Goal: Task Accomplishment & Management: Use online tool/utility

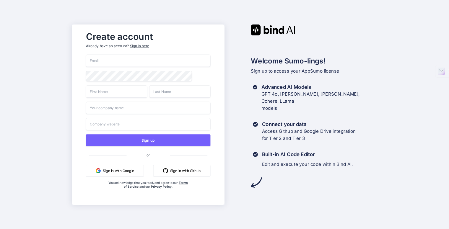
click at [101, 59] on input "email" at bounding box center [148, 61] width 125 height 12
type input "info@peak13.co.uk"
click at [105, 90] on input "text" at bounding box center [116, 91] width 61 height 12
type input "Gary"
type input "Quigley"
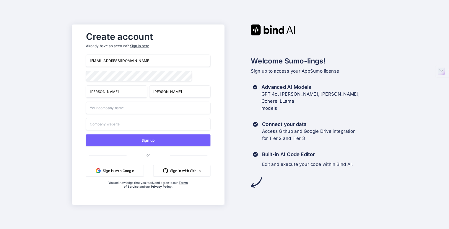
type input "PEAK13 Consulting"
click at [134, 111] on input "PEAK13 Consulting" at bounding box center [148, 108] width 125 height 12
click at [83, 127] on div "Create account Already have an account? Sign in here info@peak13.co.uk Gary Qui…" at bounding box center [148, 114] width 136 height 172
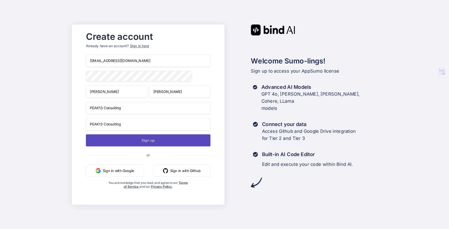
click at [123, 140] on button "Sign up" at bounding box center [148, 140] width 125 height 12
click at [151, 140] on button "Sign up" at bounding box center [148, 140] width 125 height 12
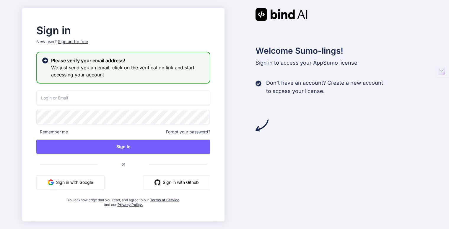
click at [30, 143] on div "Sign in New user? Sign up for free Please verify your email address! We just se…" at bounding box center [123, 116] width 193 height 181
click at [168, 181] on button "Sign in with Github" at bounding box center [176, 182] width 67 height 14
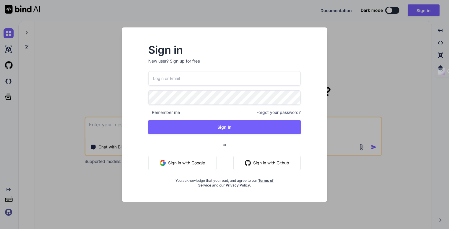
click at [265, 159] on button "Sign in with Github" at bounding box center [266, 163] width 67 height 14
type textarea "x"
click at [206, 80] on input "email" at bounding box center [224, 78] width 152 height 14
click at [317, 66] on div "Sign in New user? Sign up for free Remember me Forgot your password? Sign In or…" at bounding box center [224, 120] width 196 height 164
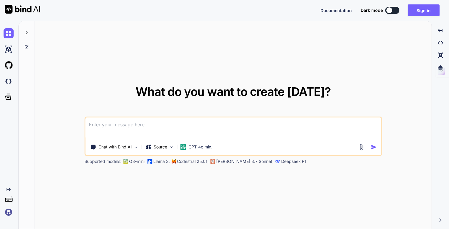
type textarea "x"
click at [415, 11] on button "Sign in" at bounding box center [423, 10] width 32 height 12
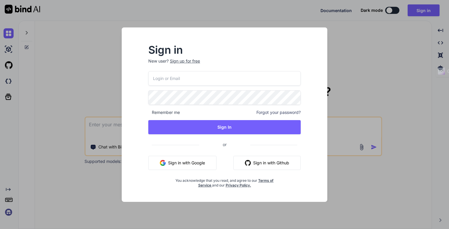
click at [259, 166] on button "Sign in with Github" at bounding box center [266, 163] width 67 height 14
click at [169, 78] on input "email" at bounding box center [224, 78] width 152 height 14
type input "quigleygary@hotmail.com"
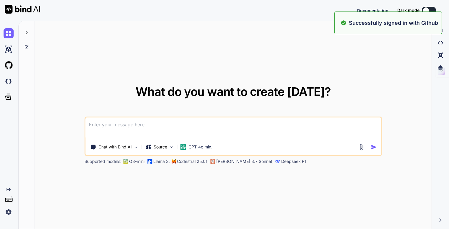
click at [191, 95] on span "What do you want to create today?" at bounding box center [232, 91] width 195 height 14
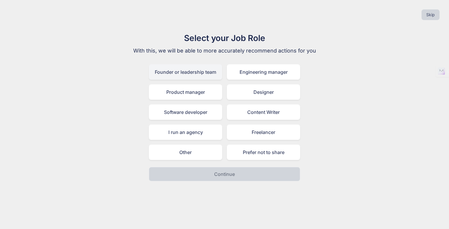
click at [187, 72] on div "Founder or leadership team" at bounding box center [185, 71] width 73 height 15
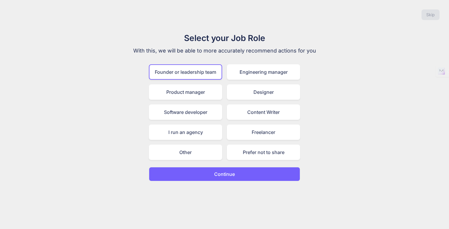
click at [219, 174] on p "Continue" at bounding box center [224, 174] width 21 height 7
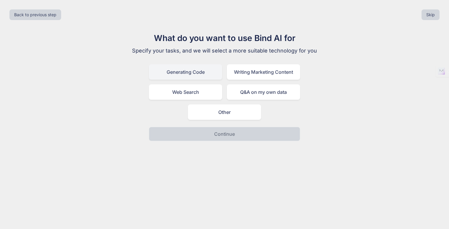
click at [192, 76] on div "Generating Code" at bounding box center [185, 71] width 73 height 15
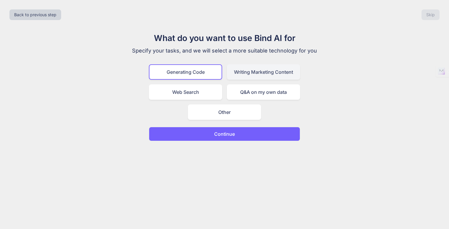
click at [244, 71] on div "Writing Marketing Content" at bounding box center [263, 71] width 73 height 15
click at [201, 64] on div "Generating Code" at bounding box center [185, 71] width 73 height 15
click at [215, 133] on p "Continue" at bounding box center [224, 133] width 21 height 7
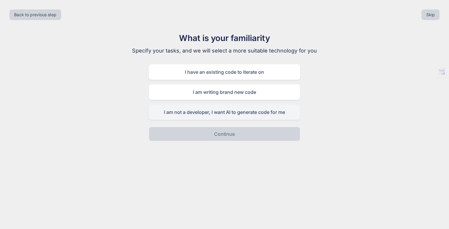
click at [214, 110] on div "I am not a developer, I want AI to generate code for me" at bounding box center [224, 111] width 151 height 15
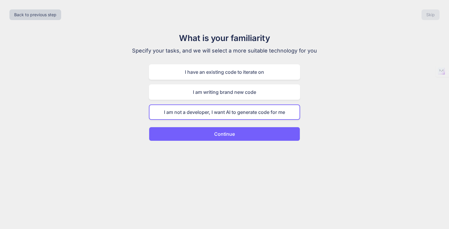
click at [231, 135] on p "Continue" at bounding box center [224, 133] width 21 height 7
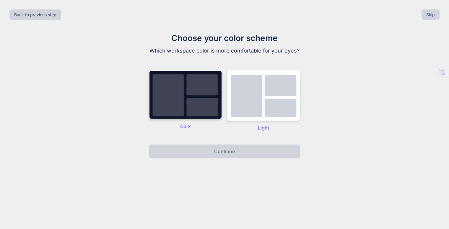
click at [196, 109] on img at bounding box center [185, 94] width 73 height 49
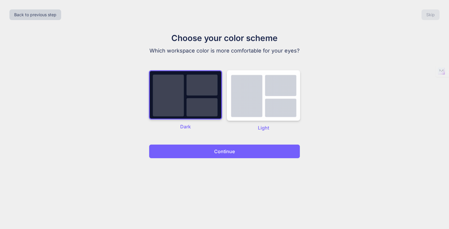
click at [223, 149] on p "Continue" at bounding box center [224, 151] width 21 height 7
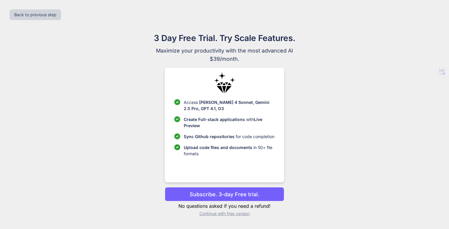
click at [217, 215] on p "Continue with free version" at bounding box center [224, 214] width 119 height 6
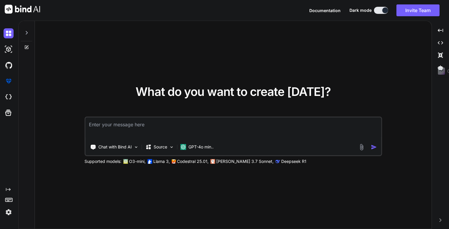
drag, startPoint x: 376, startPoint y: 31, endPoint x: 386, endPoint y: 47, distance: 18.8
click at [386, 47] on div "What do you want to create [DATE]? Chat with Bind AI Source GPT-4o min.. Suppor…" at bounding box center [233, 125] width 396 height 208
click at [377, 11] on button at bounding box center [381, 10] width 14 height 7
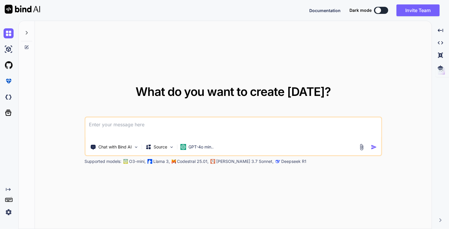
click at [382, 8] on button at bounding box center [381, 10] width 14 height 7
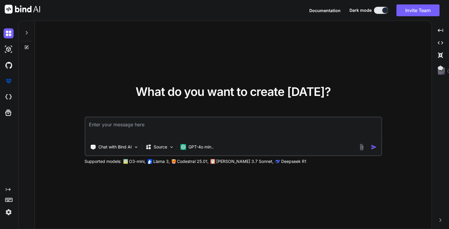
click at [145, 125] on textarea at bounding box center [232, 128] width 295 height 22
drag, startPoint x: 431, startPoint y: 71, endPoint x: 444, endPoint y: 172, distance: 102.0
click at [444, 172] on div "Ctrl+M Settings Settings" at bounding box center [443, 155] width 12 height 51
click at [9, 215] on img at bounding box center [9, 212] width 10 height 10
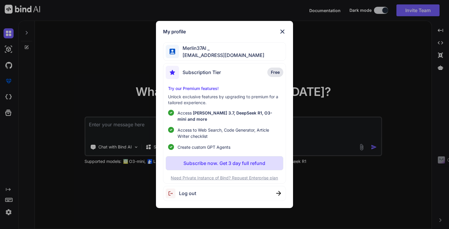
click at [196, 189] on div "Log out" at bounding box center [224, 193] width 123 height 15
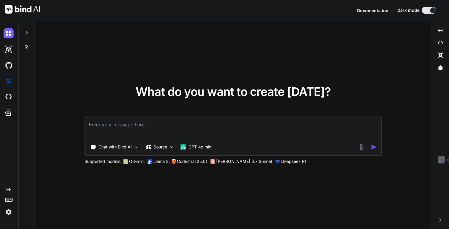
type textarea "x"
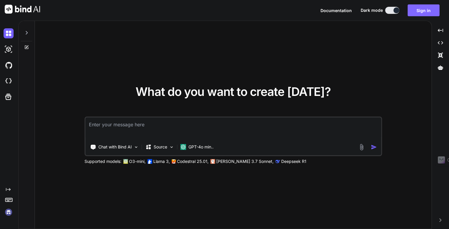
click at [418, 14] on button "Sign in" at bounding box center [423, 10] width 32 height 12
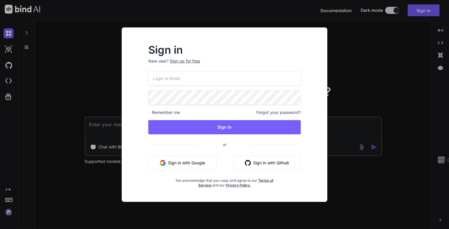
click at [195, 84] on input "email" at bounding box center [224, 78] width 152 height 14
type input "info@peak13.co.uk"
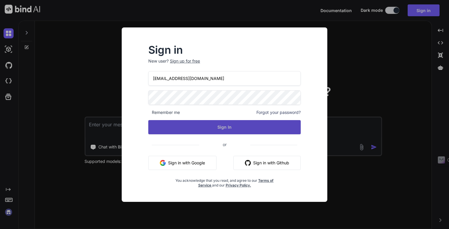
click at [189, 125] on button "Sign In" at bounding box center [224, 127] width 152 height 14
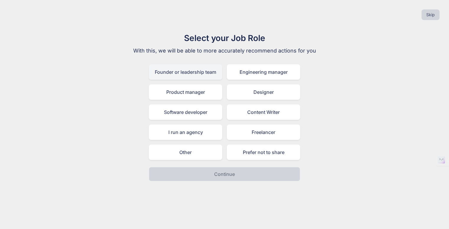
click at [184, 71] on div "Founder or leadership team" at bounding box center [185, 71] width 73 height 15
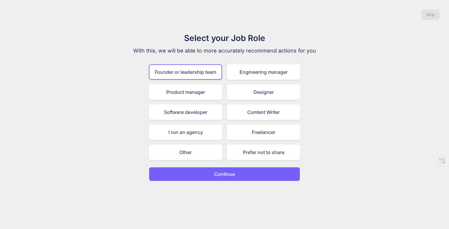
click at [224, 169] on button "Continue" at bounding box center [224, 174] width 151 height 14
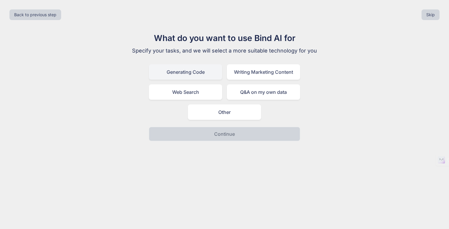
click at [190, 70] on div "Generating Code" at bounding box center [185, 71] width 73 height 15
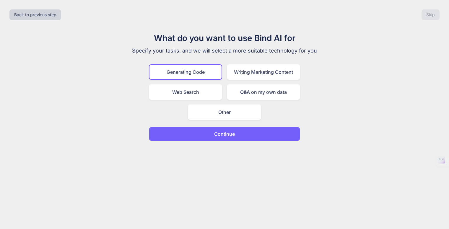
click at [227, 132] on p "Continue" at bounding box center [224, 133] width 21 height 7
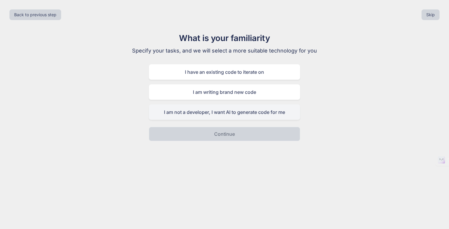
click at [224, 115] on div "I am not a developer, I want AI to generate code for me" at bounding box center [224, 111] width 151 height 15
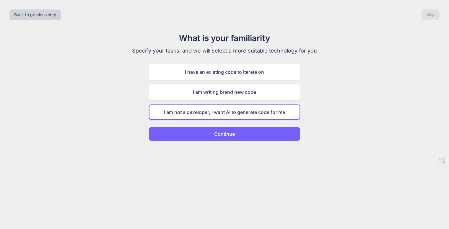
click at [234, 135] on p "Continue" at bounding box center [224, 133] width 21 height 7
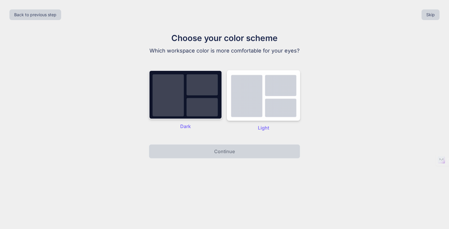
click at [212, 112] on img at bounding box center [185, 94] width 73 height 49
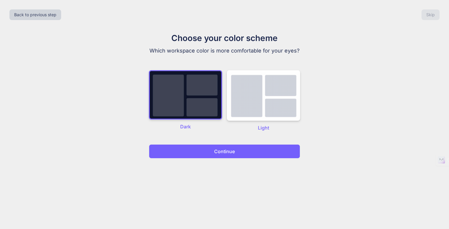
click at [229, 149] on p "Continue" at bounding box center [224, 151] width 21 height 7
click at [222, 151] on p "Continue" at bounding box center [224, 151] width 21 height 7
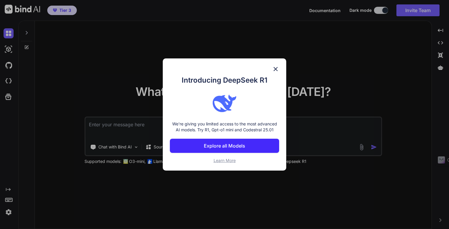
type textarea "x"
click at [222, 146] on p "Explore all Models" at bounding box center [224, 145] width 41 height 7
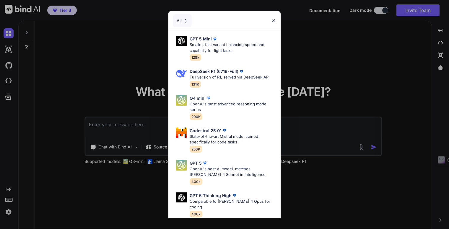
click at [272, 21] on img at bounding box center [273, 20] width 5 height 5
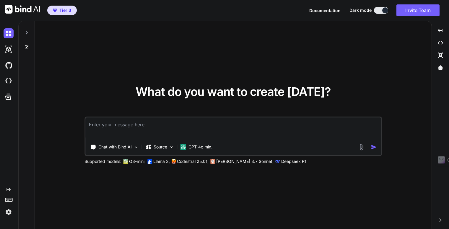
click at [71, 11] on span "Tier 3" at bounding box center [65, 10] width 12 height 6
click at [177, 27] on div "What do you want to create today? Chat with Bind AI Source GPT-4o min.. Support…" at bounding box center [233, 125] width 396 height 208
click at [301, 125] on textarea at bounding box center [232, 128] width 295 height 22
click at [9, 214] on img at bounding box center [9, 212] width 10 height 10
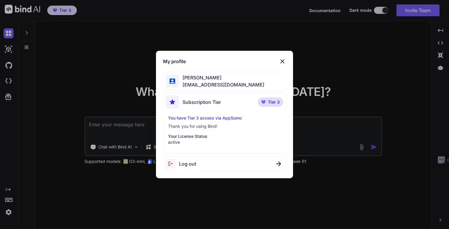
click at [282, 62] on img at bounding box center [282, 61] width 7 height 7
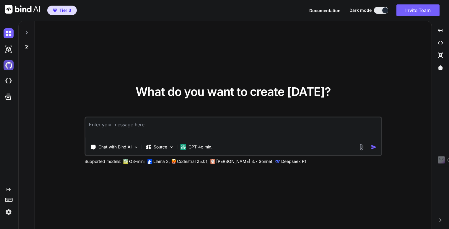
click at [8, 64] on img at bounding box center [9, 65] width 10 height 10
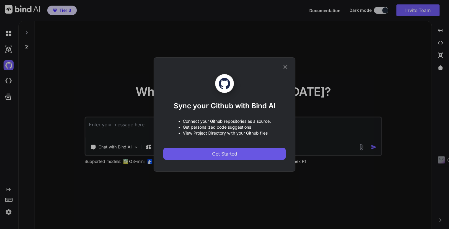
click at [190, 156] on button "Get Started" at bounding box center [224, 154] width 122 height 12
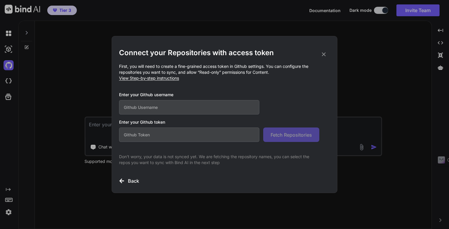
click at [153, 109] on input "text" at bounding box center [189, 107] width 140 height 14
type input "M"
click at [323, 56] on icon at bounding box center [323, 54] width 6 height 6
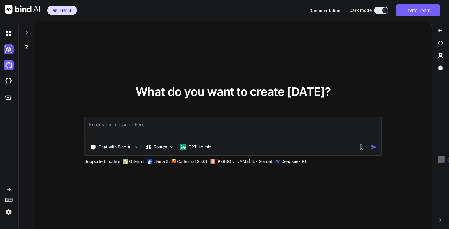
click at [8, 50] on img at bounding box center [9, 49] width 10 height 10
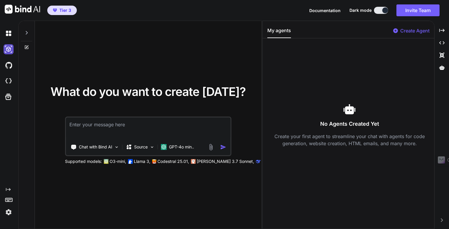
click at [8, 50] on img at bounding box center [9, 49] width 10 height 10
click at [7, 35] on img at bounding box center [9, 33] width 10 height 10
click at [9, 77] on img at bounding box center [9, 81] width 10 height 10
click at [444, 30] on icon "Created with Pixso." at bounding box center [441, 30] width 5 height 5
type textarea "x"
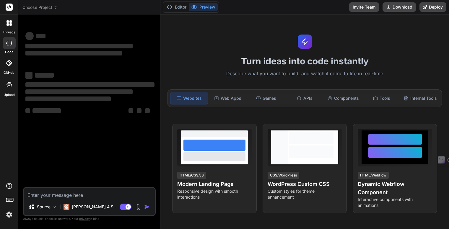
type textarea "x"
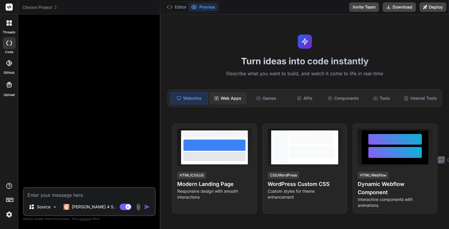
click at [235, 95] on div "Web Apps" at bounding box center [227, 98] width 37 height 12
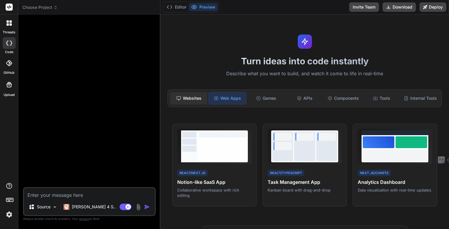
click at [186, 99] on div "Websites" at bounding box center [188, 98] width 37 height 12
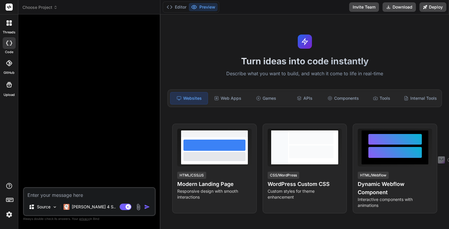
click at [133, 149] on div at bounding box center [89, 103] width 131 height 168
click at [171, 7] on icon at bounding box center [169, 7] width 6 height 6
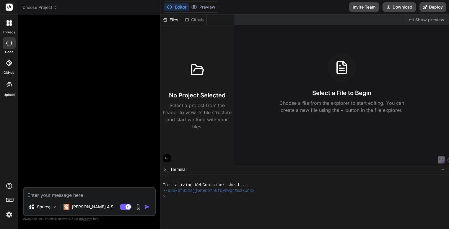
click at [171, 7] on icon at bounding box center [169, 7] width 6 height 6
click at [425, 19] on span "Show preview" at bounding box center [429, 20] width 29 height 6
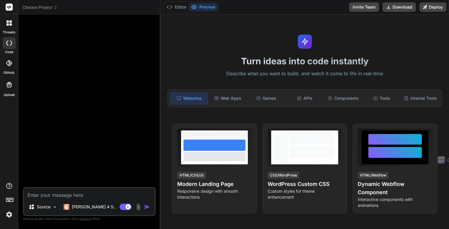
click at [137, 70] on div at bounding box center [89, 103] width 131 height 168
click at [80, 15] on div "Bind AI Web Search Created with Pixso. Code Generator Source Claude 4 S.. Agent…" at bounding box center [89, 121] width 142 height 214
click at [38, 8] on span "Choose Project" at bounding box center [39, 7] width 35 height 6
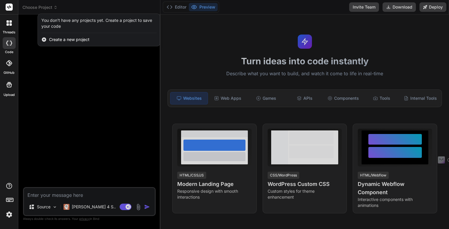
click at [35, 33] on div at bounding box center [224, 114] width 449 height 229
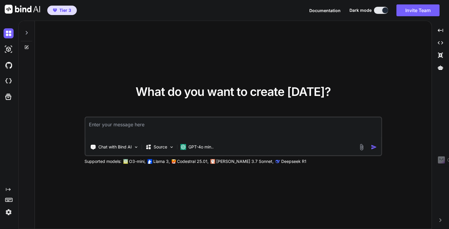
type textarea "x"
click at [153, 124] on textarea at bounding box center [232, 128] width 295 height 22
type textarea "I"
type textarea "x"
type textarea "I"
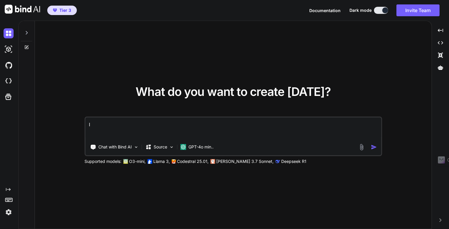
type textarea "x"
type textarea "I w"
type textarea "x"
type textarea "I wa"
type textarea "x"
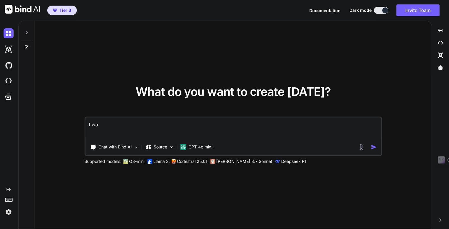
type textarea "I wan"
type textarea "x"
type textarea "I want"
type textarea "x"
type textarea "I wan"
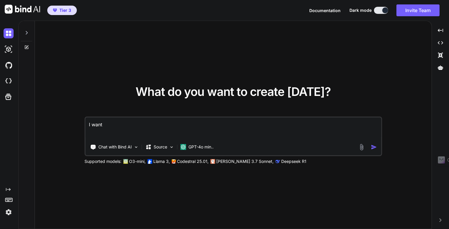
type textarea "x"
type textarea "I wa"
type textarea "x"
type textarea "I w"
type textarea "x"
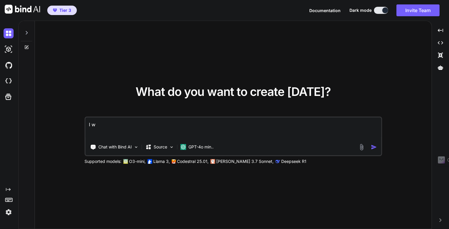
type textarea "I"
type textarea "x"
type textarea "I"
type textarea "x"
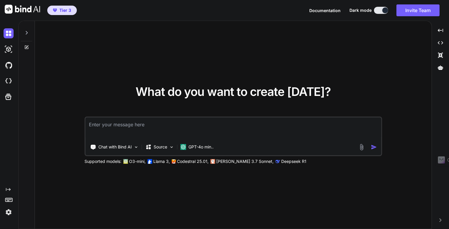
type textarea "C"
type textarea "x"
type textarea "Cr"
type textarea "x"
type textarea "Cre"
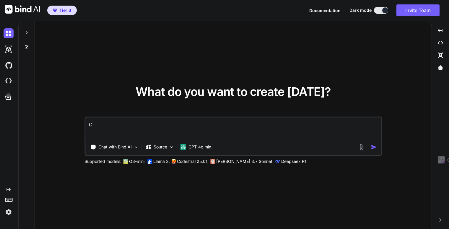
type textarea "x"
type textarea "Crea"
type textarea "x"
type textarea "Creat"
type textarea "x"
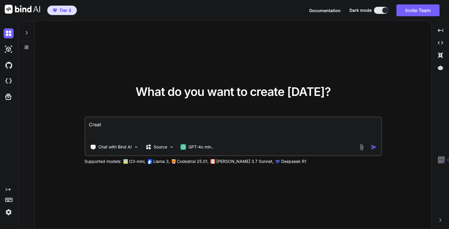
type textarea "Create"
type textarea "x"
type textarea "Create"
type textarea "x"
type textarea "Create a"
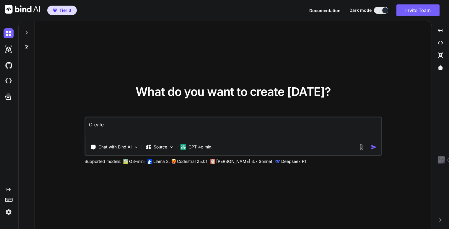
type textarea "x"
type textarea "Create a"
type textarea "x"
type textarea "Create a p"
type textarea "x"
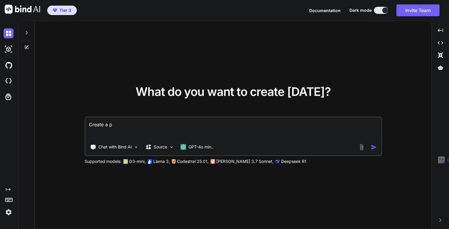
type textarea "Create a po"
type textarea "x"
type textarea "Create a por"
type textarea "x"
type textarea "Create a port"
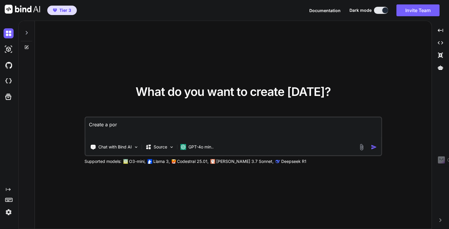
type textarea "x"
type textarea "Create a portf"
type textarea "x"
type textarea "Create a portfi"
type textarea "x"
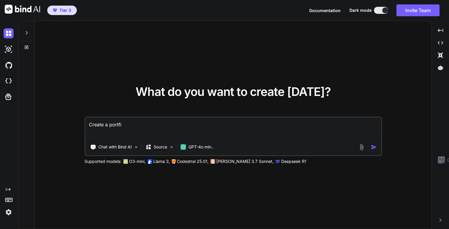
type textarea "Create a portfil"
type textarea "x"
type textarea "Create a portfi"
type textarea "x"
type textarea "Create a portf"
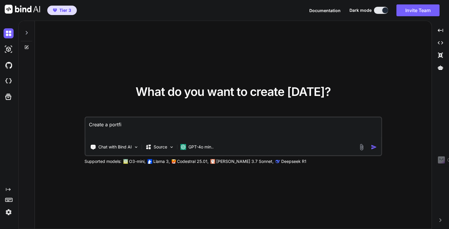
type textarea "x"
type textarea "Create a portfo"
type textarea "x"
type textarea "Create a portfol"
type textarea "x"
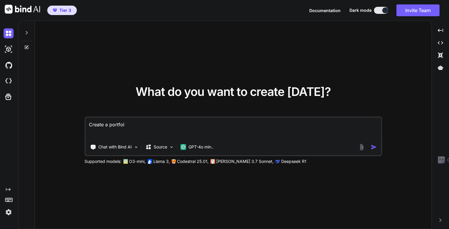
type textarea "Create a portfoli"
type textarea "x"
type textarea "Create a portfolio"
type textarea "x"
type textarea "Create a portfolio"
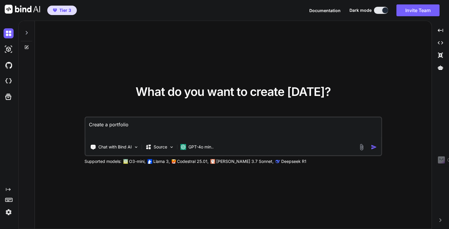
type textarea "x"
type textarea "Create a portfolio w"
type textarea "x"
type textarea "Create a portfolio we"
type textarea "x"
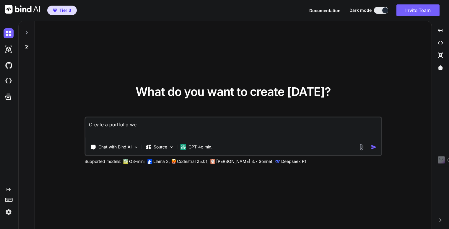
type textarea "Create a portfolio web"
type textarea "x"
type textarea "Create a portfolio webs"
type textarea "x"
type textarea "Create a portfolio websi"
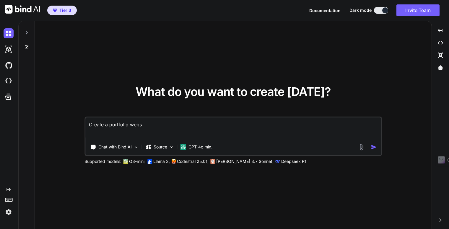
type textarea "x"
type textarea "Create a portfolio websit"
type textarea "x"
type textarea "Create a portfolio website"
type textarea "x"
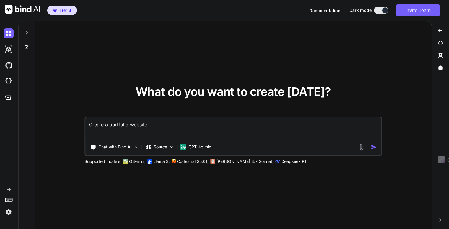
type textarea "Create a portfolio website"
type textarea "x"
type textarea "Create a portfolio website f"
type textarea "x"
type textarea "Create a portfolio website fo"
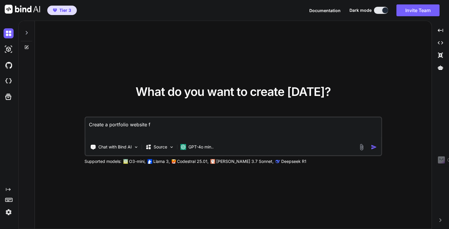
type textarea "x"
type textarea "Create a portfolio website for"
type textarea "x"
type textarea "Create a portfolio website for"
type textarea "x"
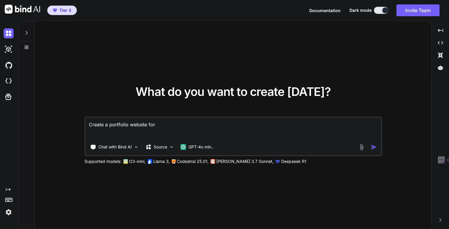
type textarea "Create a portfolio website for a"
type textarea "x"
type textarea "Create a portfolio website for a"
type textarea "x"
type textarea "Create a portfolio website for a p"
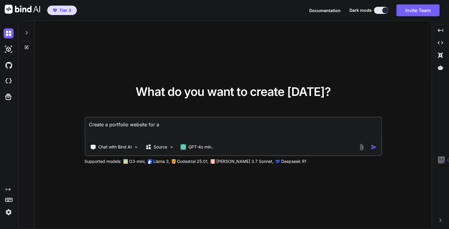
type textarea "x"
type textarea "Create a portfolio website for a ph"
type textarea "x"
type textarea "Create a portfolio website for a pho"
type textarea "x"
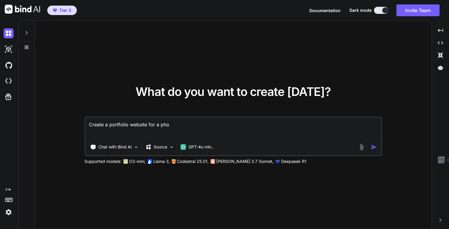
type textarea "Create a portfolio website for a phot"
type textarea "x"
type textarea "Create a portfolio website for a photo"
type textarea "x"
type textarea "Create a portfolio website for a photoh"
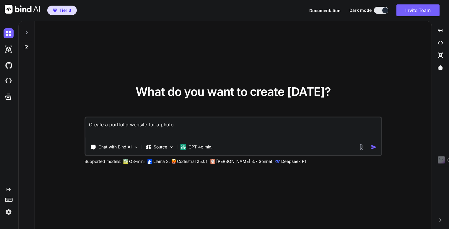
type textarea "x"
type textarea "Create a portfolio website for a photo"
type textarea "x"
type textarea "Create a portfolio website for a phot"
type textarea "x"
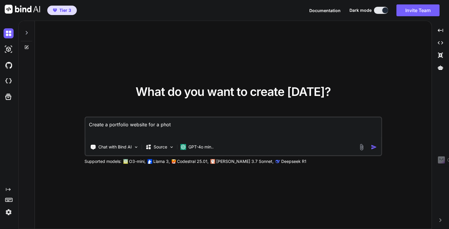
type textarea "Create a portfolio website for a photh"
type textarea "x"
type textarea "Create a portfolio website for a phothr"
type textarea "x"
type textarea "Create a portfolio website for a phothra"
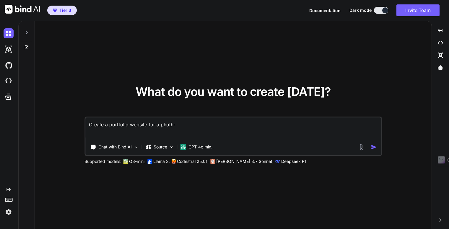
type textarea "x"
type textarea "Create a portfolio website for a phothrap"
type textarea "x"
type textarea "Create a portfolio website for a phothraph"
type textarea "x"
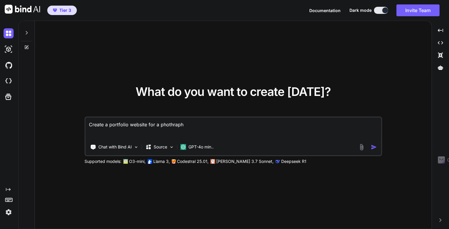
type textarea "Create a portfolio website for a phothraphe"
type textarea "x"
type textarea "Create a portfolio website for a phothrapher"
type textarea "x"
type textarea "Create a portfolio website for a phothrapher"
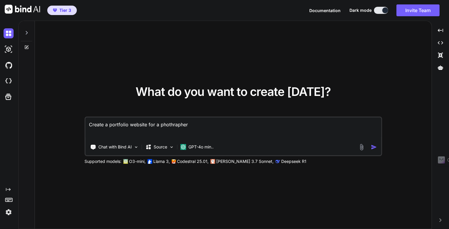
type textarea "x"
type textarea "Create a portfolio website for a phothrapher m"
type textarea "x"
type textarea "Create a portfolio website for a phothrapher ma"
type textarea "x"
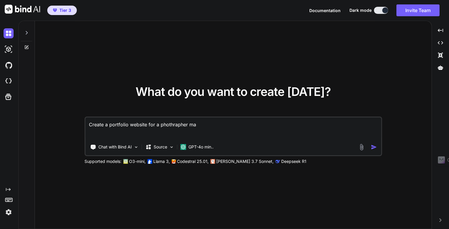
type textarea "Create a portfolio website for a phothrapher mak"
type textarea "x"
type textarea "Create a portfolio website for a phothrapher make"
type textarea "x"
type textarea "Create a portfolio website for a phothrapher make"
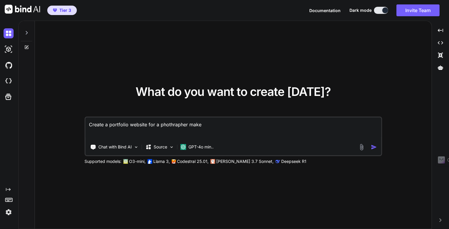
type textarea "x"
type textarea "Create a portfolio website for a phothrapher make i"
type textarea "x"
type textarea "Create a portfolio website for a phothrapher make it"
type textarea "x"
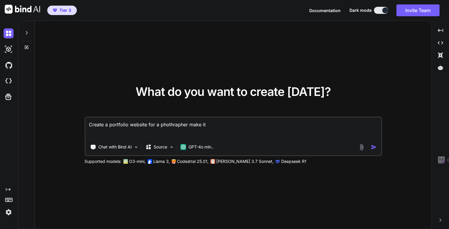
type textarea "Create a portfolio website for a phothrapher make it"
type textarea "x"
type textarea "Create a portfolio website for a phothrapher make it h"
type textarea "x"
type textarea "Create a portfolio website for a phothrapher make it hi"
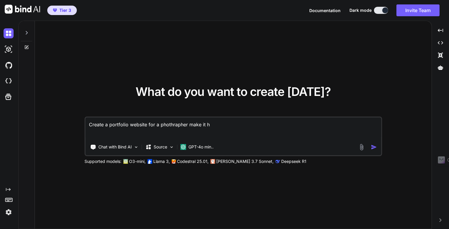
type textarea "x"
type textarea "Create a portfolio website for a phothrapher make it hig"
type textarea "x"
type textarea "Create a portfolio website for a phothrapher make it high"
type textarea "x"
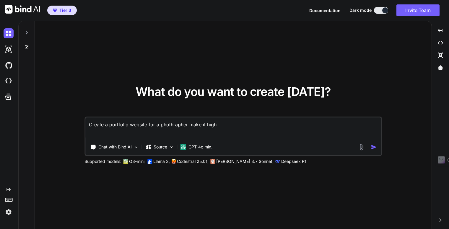
type textarea "Create a portfolio website for a phothrapher make it highl"
type textarea "x"
type textarea "Create a portfolio website for a phothrapher make it highly"
type textarea "x"
type textarea "Create a portfolio website for a phothrapher make it highly"
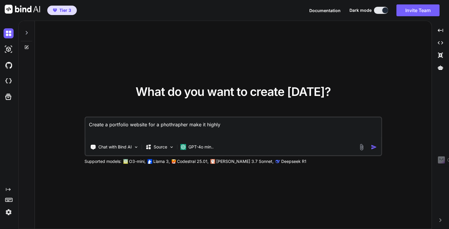
type textarea "x"
type textarea "Create a portfolio website for a phothrapher make it highly v"
type textarea "x"
type textarea "Create a portfolio website for a phothrapher make it highly vi"
type textarea "x"
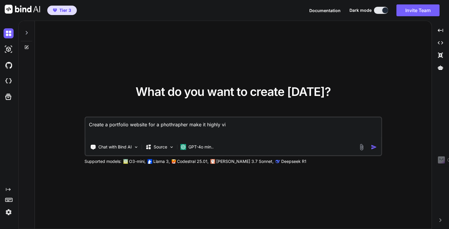
type textarea "Create a portfolio website for a phothrapher make it highly vis"
type textarea "x"
type textarea "Create a portfolio website for a phothrapher make it highly visu"
type textarea "x"
type textarea "Create a portfolio website for a phothrapher make it highly visua"
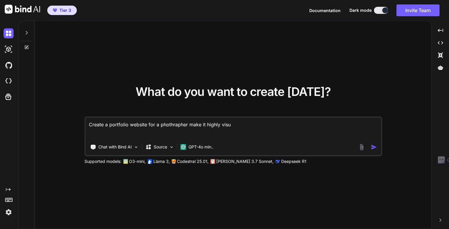
type textarea "x"
type textarea "Create a portfolio website for a phothrapher make it highly visual"
type textarea "x"
type textarea "Create a portfolio website for a phothrapher make it highly visual"
type textarea "x"
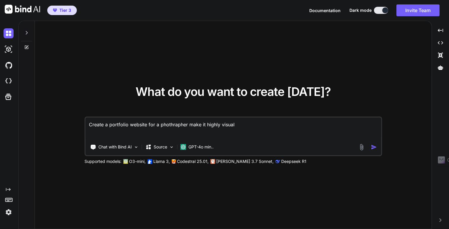
type textarea "Create a portfolio website for a phothrapher make it highly visual a"
type textarea "x"
type textarea "Create a portfolio website for a phothrapher make it highly visual an"
type textarea "x"
type textarea "Create a portfolio website for a phothrapher make it highly visual and"
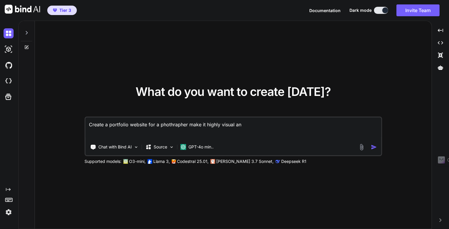
type textarea "x"
type textarea "Create a portfolio website for a phothrapher make it highly visual and"
type textarea "x"
type textarea "Create a portfolio website for a phothrapher make it highly visual and"
type textarea "x"
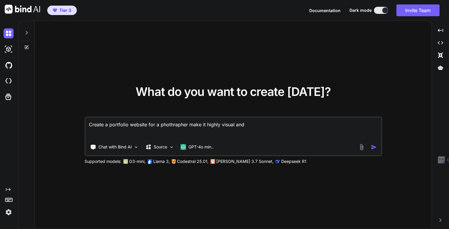
type textarea "Create a portfolio website for a phothrapher make it highly visual an"
type textarea "x"
type textarea "Create a portfolio website for a phothrapher make it highly visual a"
type textarea "x"
type textarea "Create a portfolio website for a phothrapher make it highly visual"
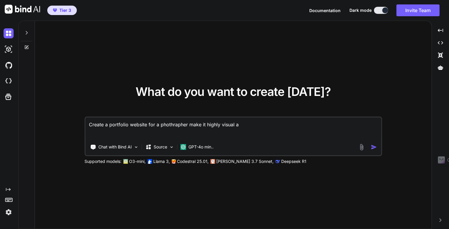
type textarea "x"
type textarea "Create a portfolio website for a phothrapher make it highly visual"
type textarea "x"
type textarea "Create a portfolio website for a phothrapher make it highly visua"
type textarea "x"
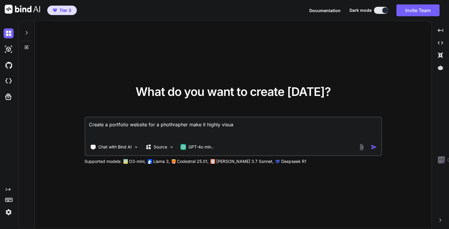
type textarea "Create a portfolio website for a phothrapher make it highly visu"
type textarea "x"
type textarea "Create a portfolio website for a phothrapher make it highly vis"
type textarea "x"
type textarea "Create a portfolio website for a phothrapher make it highly vi"
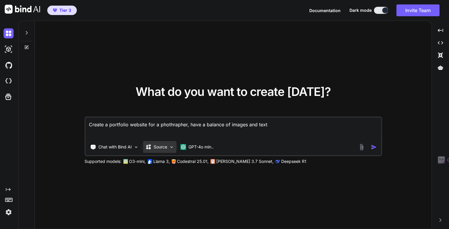
click at [161, 148] on p "Source" at bounding box center [160, 147] width 14 height 6
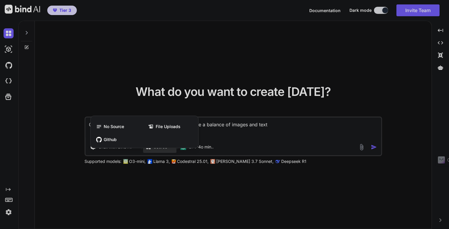
click at [235, 133] on div at bounding box center [224, 114] width 449 height 229
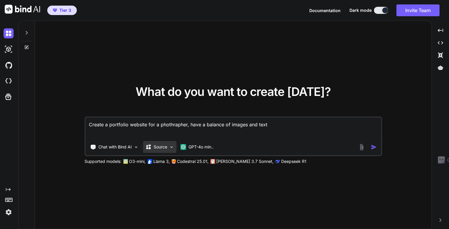
click at [156, 150] on div "Source" at bounding box center [159, 147] width 33 height 12
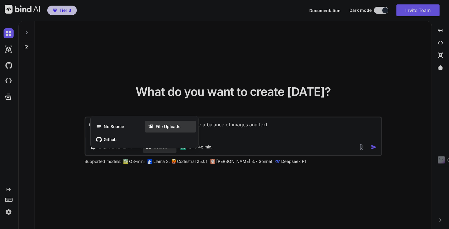
click at [165, 127] on span "File Uploads" at bounding box center [168, 127] width 25 height 6
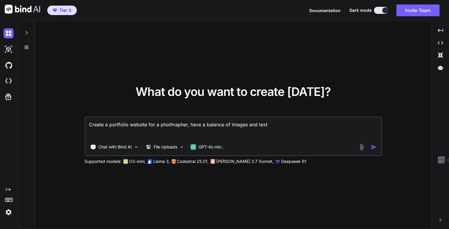
click at [171, 124] on textarea "Create a portfolio website for a phothrapher, have a balance of images and text" at bounding box center [232, 128] width 295 height 22
click at [167, 122] on textarea "Create a portfolio website for a phothrapher, have a balance of images and text" at bounding box center [232, 128] width 295 height 22
click at [210, 148] on p "GPT-4o min.." at bounding box center [210, 147] width 25 height 6
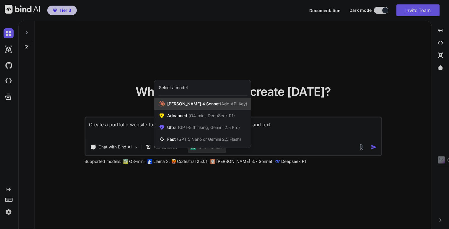
click at [177, 107] on span "[PERSON_NAME] 4 Sonnet (Add API Key)" at bounding box center [207, 104] width 80 height 6
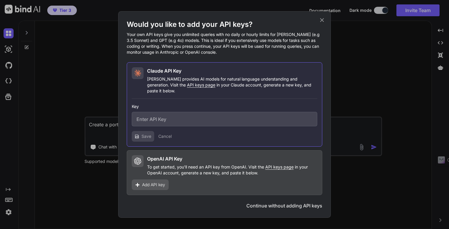
click at [321, 22] on icon at bounding box center [322, 20] width 4 height 4
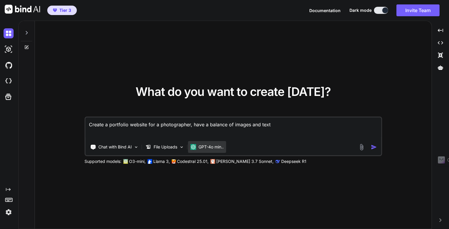
click at [215, 147] on p "GPT-4o min.." at bounding box center [210, 147] width 25 height 6
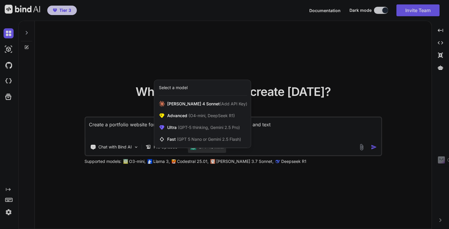
click at [288, 129] on div at bounding box center [224, 114] width 449 height 229
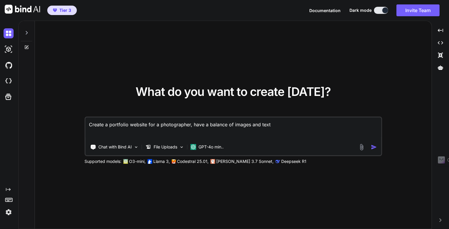
click at [279, 124] on textarea "Create a portfolio website for a photographer, have a balance of images and text" at bounding box center [232, 128] width 295 height 22
click at [159, 145] on p "File Uploads" at bounding box center [165, 147] width 24 height 6
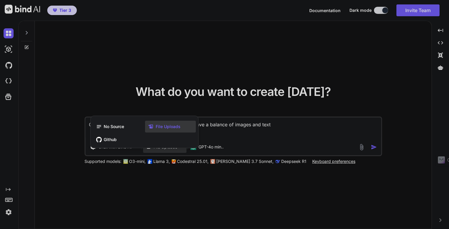
click at [162, 127] on span "File Uploads" at bounding box center [168, 127] width 25 height 6
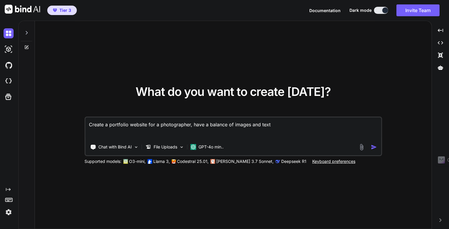
click at [362, 146] on img at bounding box center [361, 147] width 7 height 7
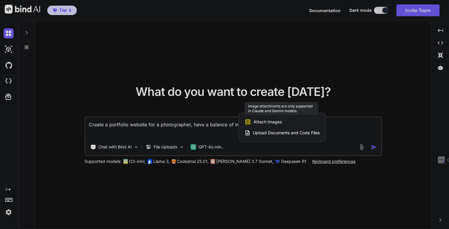
click at [264, 124] on span "Attach Images" at bounding box center [267, 122] width 28 height 6
click at [264, 123] on span "Attach Images" at bounding box center [267, 122] width 28 height 6
click at [250, 120] on icon at bounding box center [247, 122] width 6 height 6
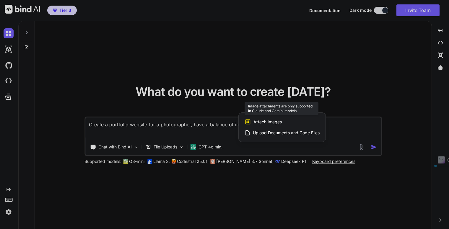
click at [248, 120] on icon at bounding box center [247, 121] width 5 height 5
click at [283, 117] on div "Attach Images Image attachments are only supported in Claude and Gemini models." at bounding box center [281, 121] width 75 height 11
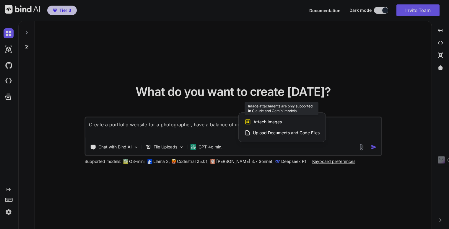
click at [283, 117] on div "Attach Images Image attachments are only supported in Claude and Gemini models." at bounding box center [281, 121] width 75 height 11
click at [269, 122] on span "Attach Images" at bounding box center [267, 122] width 28 height 6
click at [339, 125] on div at bounding box center [224, 114] width 449 height 229
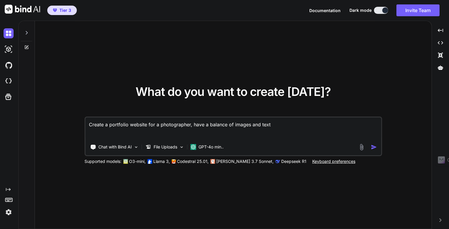
click at [280, 129] on textarea "Create a portfolio website for a photographer, have a balance of images and text" at bounding box center [232, 128] width 295 height 22
click at [274, 124] on textarea "Create a portfolio website for a photographer, have a balance of images and text" at bounding box center [232, 128] width 295 height 22
click at [372, 145] on img "button" at bounding box center [373, 147] width 6 height 6
click at [374, 147] on img "button" at bounding box center [373, 147] width 6 height 6
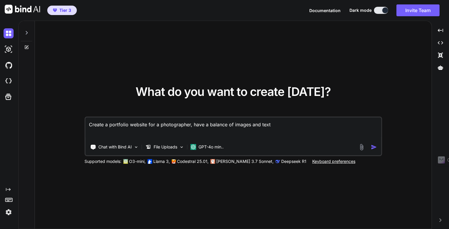
click at [374, 147] on img "button" at bounding box center [373, 147] width 6 height 6
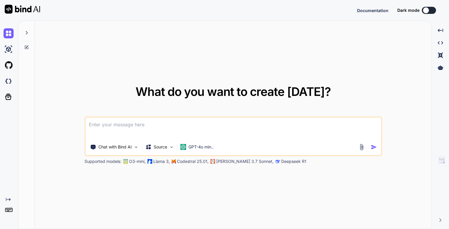
click at [167, 124] on textarea at bounding box center [232, 128] width 295 height 22
type textarea "x"
type textarea "C"
type textarea "x"
type textarea "Ce"
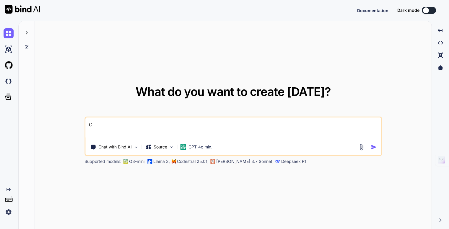
type textarea "x"
type textarea "Ceat"
type textarea "x"
type textarea "Ceate"
type textarea "x"
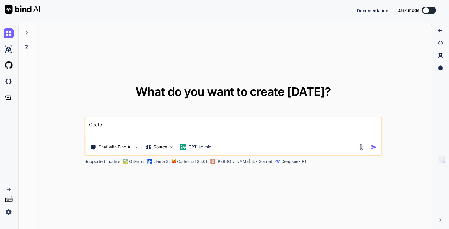
type textarea "Ceate"
type textarea "x"
type textarea "Ceate"
type textarea "x"
type textarea "Ceat"
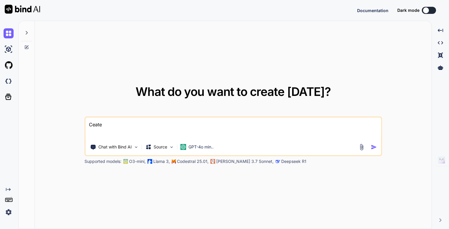
type textarea "x"
type textarea "Cea"
type textarea "x"
type textarea "Ce"
type textarea "x"
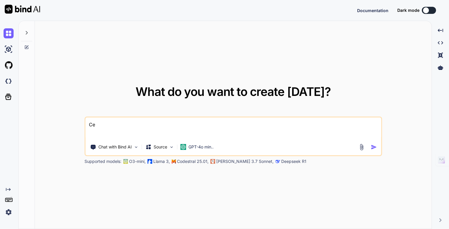
type textarea "C"
type textarea "x"
click at [429, 9] on button at bounding box center [428, 10] width 14 height 7
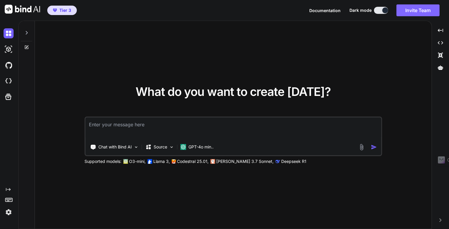
click at [430, 9] on button "Invite Team" at bounding box center [417, 10] width 43 height 12
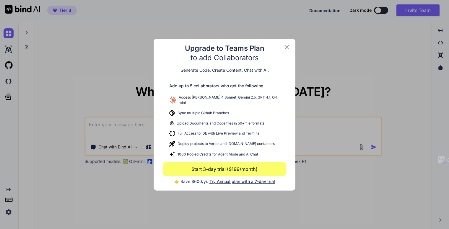
click at [288, 49] on icon at bounding box center [286, 47] width 7 height 7
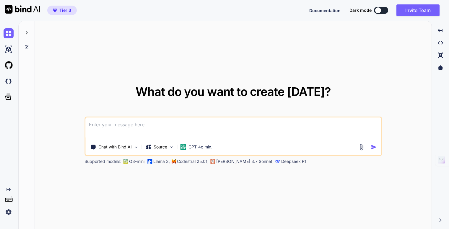
click at [380, 11] on div at bounding box center [378, 10] width 6 height 6
type textarea "x"
click at [382, 11] on button at bounding box center [381, 10] width 14 height 7
click at [241, 119] on textarea at bounding box center [232, 128] width 295 height 22
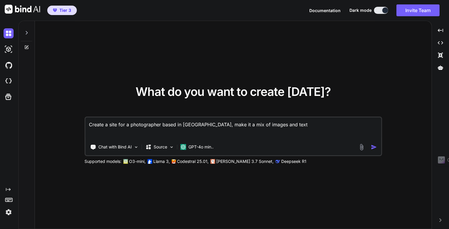
type textarea "Create a site for a photographer based in London, make it a mix of images and t…"
click at [374, 145] on img "button" at bounding box center [373, 147] width 6 height 6
click at [372, 148] on img "button" at bounding box center [373, 147] width 6 height 6
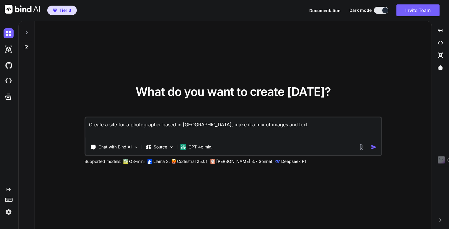
click at [372, 148] on img "button" at bounding box center [373, 147] width 6 height 6
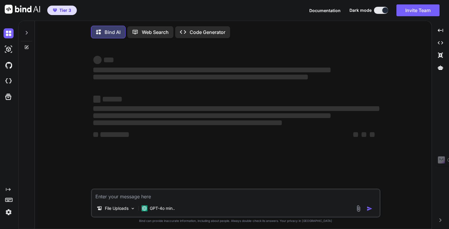
click at [372, 148] on div "‌ ‌ ‌ ‌ ‌ ‌ ‌ ‌ ‌ ‌ ‌ ‌ ‌ ‌" at bounding box center [236, 100] width 286 height 95
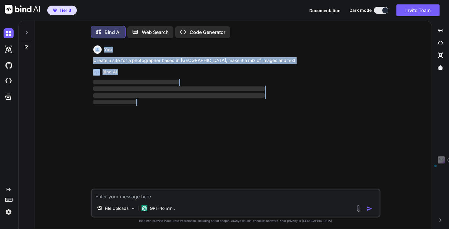
scroll to position [2, 0]
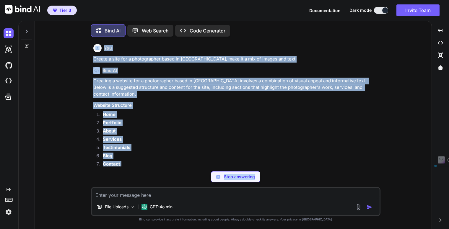
click at [280, 95] on p "Creating a website for a photographer based in London involves a combination of…" at bounding box center [236, 88] width 286 height 20
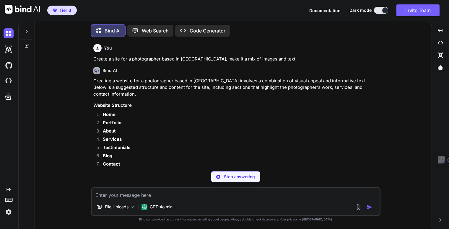
click at [331, 99] on div "Creating a website for a photographer based in London involves a combination of…" at bounding box center [236, 190] width 286 height 225
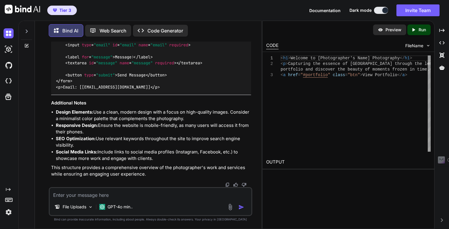
scroll to position [722, 0]
click at [420, 31] on p "Run" at bounding box center [421, 30] width 7 height 6
click at [387, 28] on p "Preview" at bounding box center [393, 30] width 16 height 6
click at [141, 198] on textarea at bounding box center [151, 193] width 202 height 11
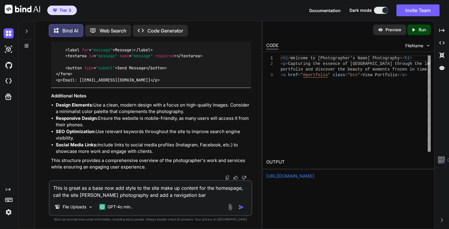
type textarea "This is great as a base now add style to the site make up content for the homes…"
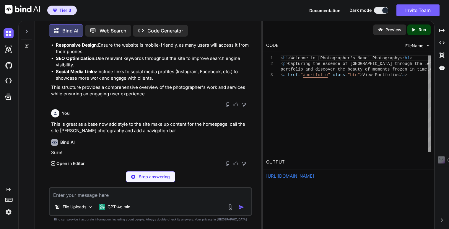
scroll to position [791, 0]
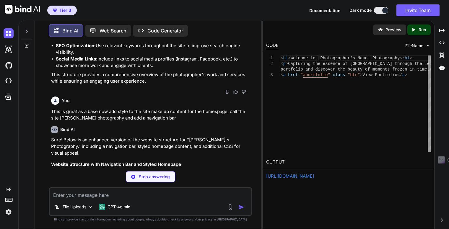
click at [378, 30] on img at bounding box center [379, 29] width 5 height 5
click at [210, 122] on p "This is great as a base now add style to the site make up content for the homes…" at bounding box center [151, 114] width 200 height 13
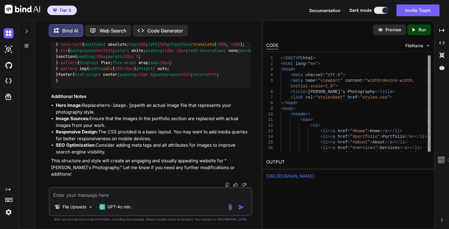
scroll to position [2055, 0]
click at [417, 31] on icon "Created with Pixso." at bounding box center [414, 29] width 8 height 5
click at [391, 28] on p "Preview" at bounding box center [393, 30] width 16 height 6
click at [105, 197] on textarea at bounding box center [151, 193] width 202 height 11
type textarea "C"
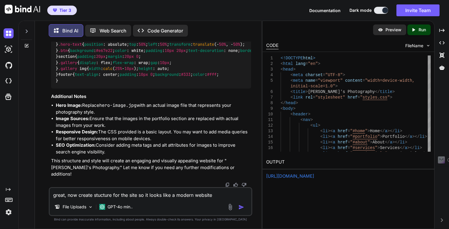
type textarea "great, now create stucture for the site so it looks like a modern website"
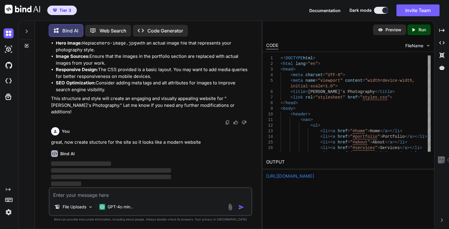
scroll to position [2117, 0]
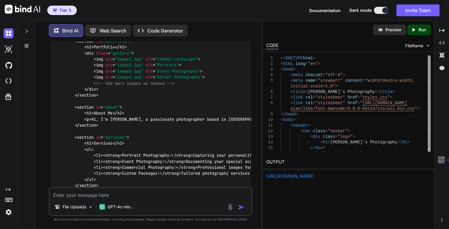
click at [419, 30] on p "Run" at bounding box center [421, 30] width 7 height 6
click at [386, 28] on p "Preview" at bounding box center [393, 30] width 16 height 6
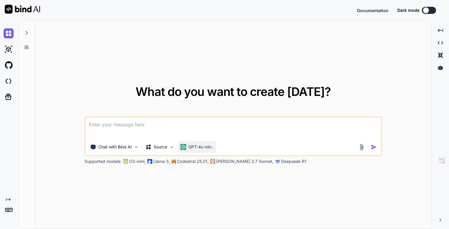
click at [194, 142] on div "GPT-4o min.." at bounding box center [197, 147] width 38 height 12
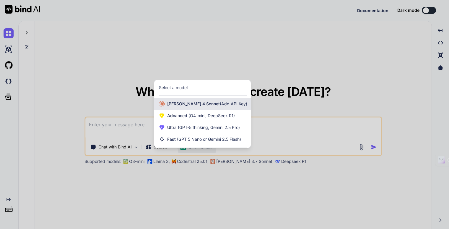
click at [184, 106] on span "[PERSON_NAME] 4 Sonnet (Add API Key)" at bounding box center [207, 104] width 80 height 6
type textarea "x"
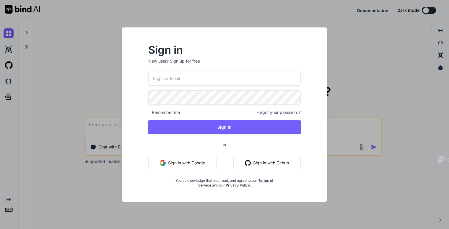
type input "[EMAIL_ADDRESS][DOMAIN_NAME]"
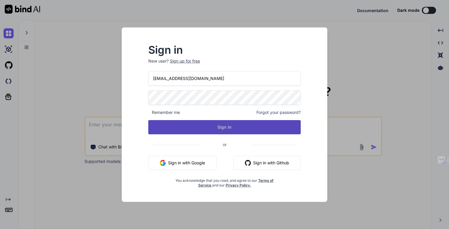
click at [203, 123] on button "Sign In" at bounding box center [224, 127] width 152 height 14
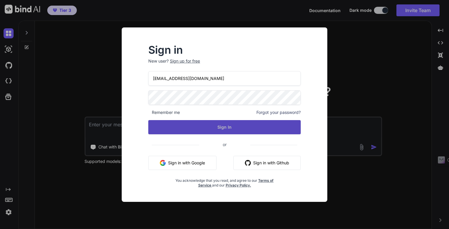
click at [216, 122] on button "Sign In" at bounding box center [224, 127] width 152 height 14
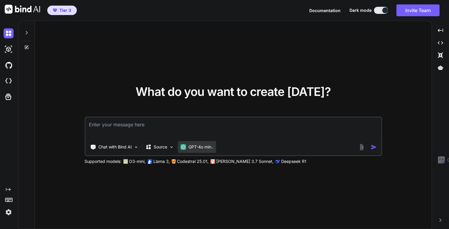
click at [191, 149] on p "GPT-4o min.." at bounding box center [200, 147] width 25 height 6
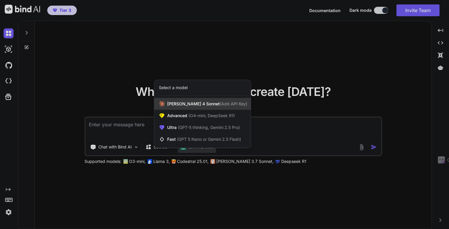
click at [185, 104] on span "[PERSON_NAME] 4 Sonnet (Add API Key)" at bounding box center [207, 104] width 80 height 6
type textarea "x"
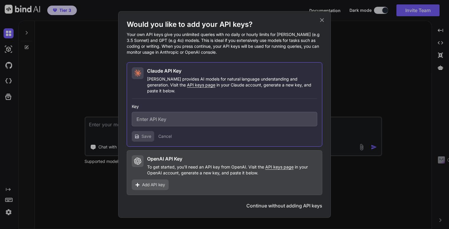
click at [165, 112] on input "text" at bounding box center [224, 119] width 185 height 14
paste input "sk-ant-api03-jdAkQO1cyibZY0BB1wZJoAjM3wWyYRRaTOphOV-AsDY4V80IZi0VCVVSYKQltXXtxf…"
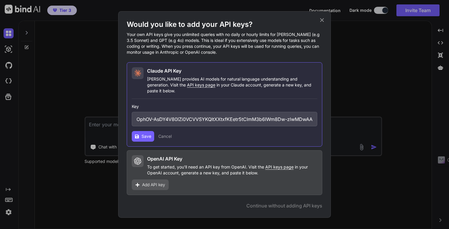
type input "sk-ant-api03-jdAkQO1cyibZY0BB1wZJoAjM3wWyYRRaTOphOV-AsDY4V80IZi0VCVVSYKQltXXtxf…"
click at [146, 133] on span "Save" at bounding box center [146, 136] width 10 height 6
click at [141, 133] on span "Save" at bounding box center [146, 136] width 10 height 6
click at [323, 22] on icon at bounding box center [322, 20] width 4 height 4
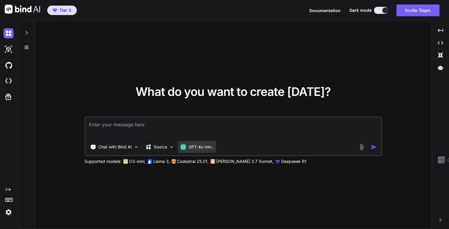
click at [196, 144] on p "GPT-4o min.." at bounding box center [200, 147] width 25 height 6
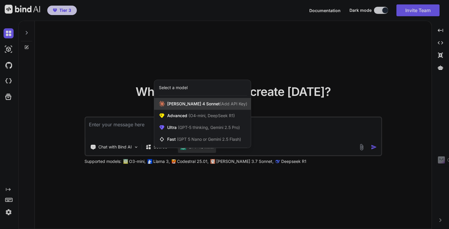
click at [180, 105] on span "[PERSON_NAME] 4 Sonnet (Add API Key)" at bounding box center [207, 104] width 80 height 6
type textarea "x"
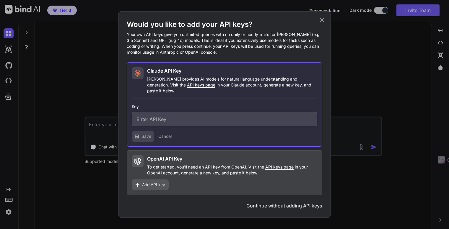
click at [163, 114] on input "text" at bounding box center [224, 119] width 185 height 14
paste input "sk-ant-api03-jdAkQO1cyibZY0BB1wZJoAjM3wWyYRRaTOphOV-AsDY4V80IZi0VCVVSYKQltXXtxf…"
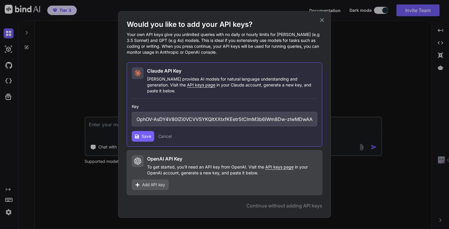
click at [163, 114] on input "sk-ant-api03-jdAkQO1cyibZY0BB1wZJoAjM3wWyYRRaTOphOV-AsDY4V80IZi0VCVVSYKQltXXtxf…" at bounding box center [224, 119] width 185 height 14
type input "sk-ant-api03-jdAkQO1cyibZY0BB1wZJoAjM3wWyYRRaTOphOV-AsDY4V80IZi0VCVVSYKQltXXtxf…"
click at [136, 131] on button "Save" at bounding box center [143, 136] width 22 height 11
click at [140, 131] on button "Save" at bounding box center [143, 136] width 22 height 11
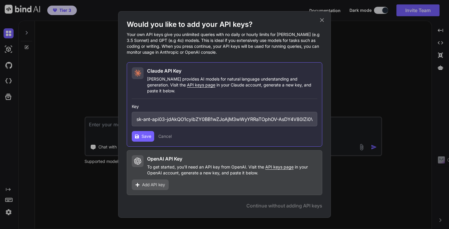
click at [273, 164] on span "API keys page" at bounding box center [279, 166] width 28 height 5
click at [168, 134] on button "Cancel" at bounding box center [164, 136] width 13 height 6
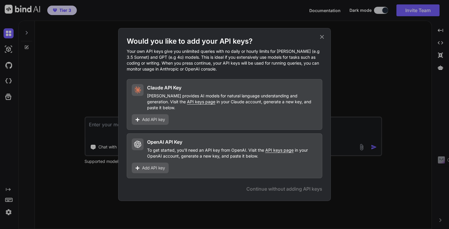
click at [154, 166] on span "Add API key" at bounding box center [153, 168] width 23 height 6
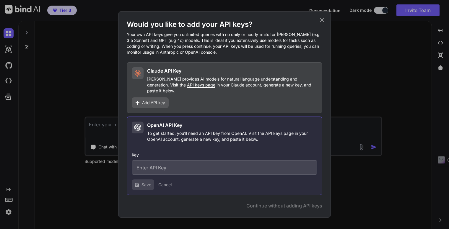
click at [166, 161] on input "text" at bounding box center [224, 167] width 185 height 14
paste input "sk-proj-90NALysAveh_CDpATynyrVkdt8dqOgj3zhccvo-NiDnIbZAAdsKFeLB25Ikf42uZQ34AvOO…"
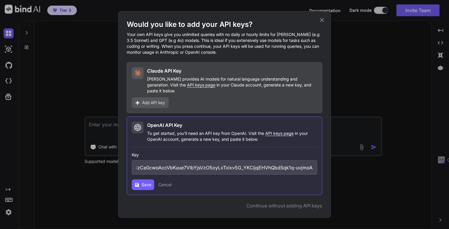
type input "sk-proj-90NALysAveh_CDpATynyrVkdt8dqOgj3zhccvo-NiDnIbZAAdsKFeLB25Ikf42uZQ34AvOO…"
click at [147, 182] on span "Save" at bounding box center [146, 185] width 10 height 6
click at [319, 23] on icon at bounding box center [321, 20] width 6 height 6
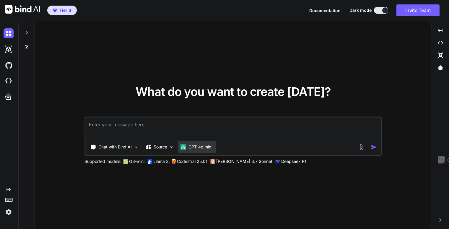
click at [200, 147] on p "GPT-4o min.." at bounding box center [200, 147] width 25 height 6
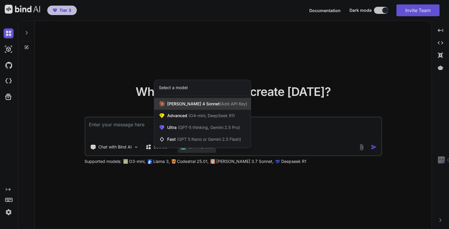
click at [179, 107] on span "[PERSON_NAME] 4 Sonnet (Add API Key)" at bounding box center [207, 104] width 80 height 6
type textarea "x"
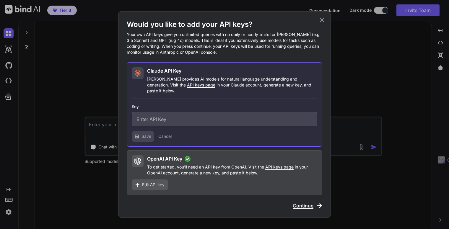
click at [201, 115] on input "text" at bounding box center [224, 119] width 185 height 14
paste input "sk-ant-api03-jdAkQO1cyibZY0BB1wZJoAjM3wWyYRRaTOphOV-AsDY4V80IZi0VCVVSYKQltXXtxf…"
type input "sk-ant-api03-jdAkQO1cyibZY0BB1wZJoAjM3wWyYRRaTOphOV-AsDY4V80IZi0VCVVSYKQltXXtxf…"
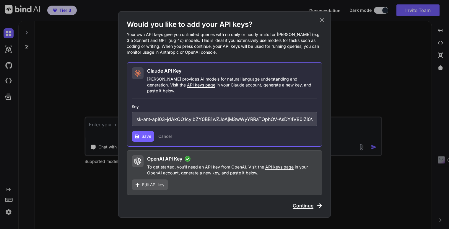
click at [143, 134] on span "Save" at bounding box center [146, 136] width 10 height 6
click at [163, 135] on button "Cancel" at bounding box center [164, 136] width 13 height 6
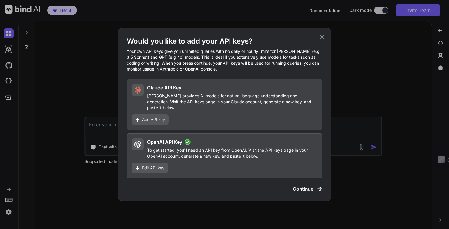
click at [187, 104] on span "API keys page" at bounding box center [201, 101] width 28 height 5
click at [156, 117] on span "Add API key" at bounding box center [153, 120] width 23 height 6
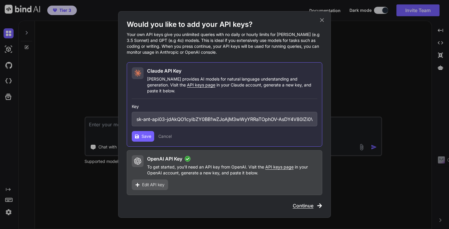
click at [164, 115] on input "sk-ant-api03-jdAkQO1cyibZY0BB1wZJoAjM3wWyYRRaTOphOV-AsDY4V80IZi0VCVVSYKQltXXtxf…" at bounding box center [224, 119] width 185 height 14
paste input "sk-ant-api03-U1bb3Yjxz_kAiEwxMLXFpdOk2-OBjFbrBpt1Z_oIyAoDWOO1GV-E4RQBTsccFFiQxE…"
type input "sk-ant-api03-U1bb3Yjxz_kAiEwxMLXFpdOk2-OBjFbrBpt1Z_oIyAoDWOO1GV-E4RQBTsccFFiQxE…"
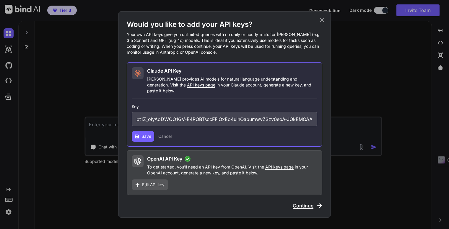
click at [143, 135] on span "Save" at bounding box center [146, 136] width 10 height 6
click at [137, 134] on icon at bounding box center [137, 136] width 4 height 4
click at [322, 19] on div "Would you like to add your API keys? Your own API keys give you unlimited queri…" at bounding box center [224, 114] width 212 height 207
click at [322, 21] on icon at bounding box center [321, 20] width 6 height 6
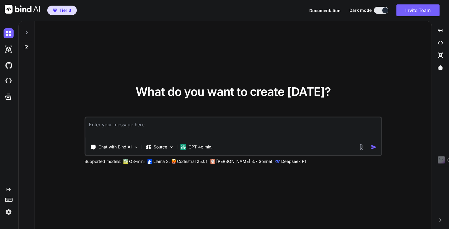
click at [8, 189] on icon "Created with Pixso." at bounding box center [8, 189] width 5 height 5
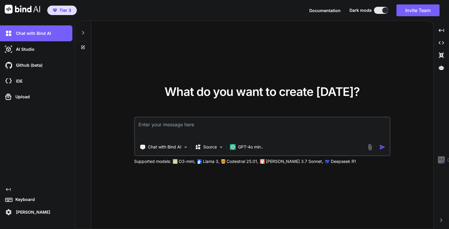
click at [8, 189] on icon "Created with Pixso." at bounding box center [8, 189] width 5 height 5
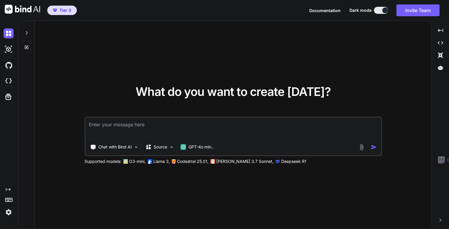
click at [9, 211] on img at bounding box center [9, 212] width 10 height 10
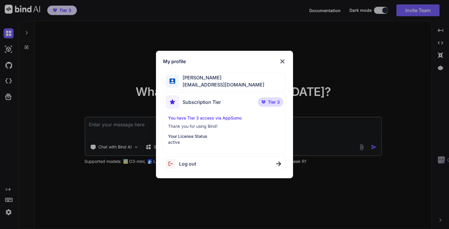
click at [281, 59] on img at bounding box center [282, 61] width 7 height 7
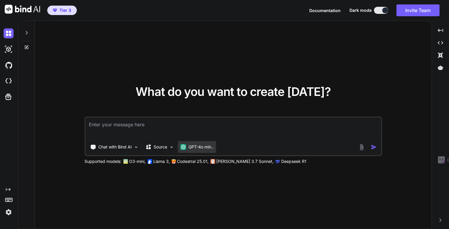
click at [186, 145] on div "GPT-4o min.." at bounding box center [196, 147] width 33 height 6
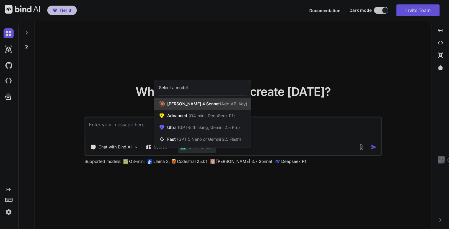
click at [177, 105] on span "[PERSON_NAME] 4 Sonnet (Add API Key)" at bounding box center [207, 104] width 80 height 6
type textarea "x"
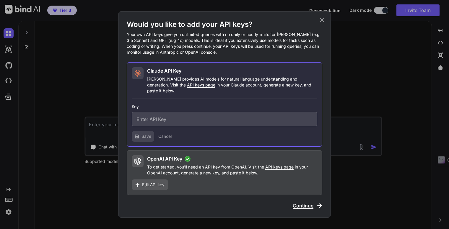
click at [169, 117] on input "text" at bounding box center [224, 119] width 185 height 14
paste input "sk-ant-api03-U1bb3Yjxz_kAiEwxMLXFpdOk2-OBjFbrBpt1Z_oIyAoDWOO1GV-E4RQBTsccFFiQxE…"
type input "sk-ant-api03-U1bb3Yjxz_kAiEwxMLXFpdOk2-OBjFbrBpt1Z_oIyAoDWOO1GV-E4RQBTsccFFiQxE…"
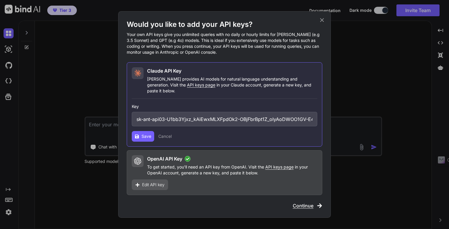
click at [142, 133] on span "Save" at bounding box center [146, 136] width 10 height 6
click at [322, 20] on icon at bounding box center [321, 20] width 6 height 6
